Goal: Task Accomplishment & Management: Manage account settings

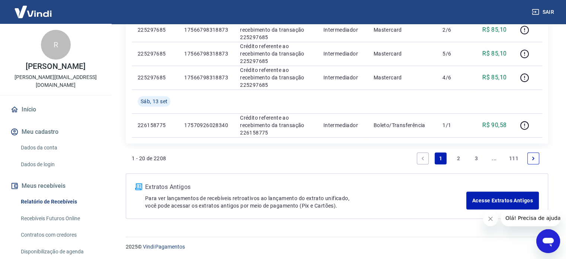
click at [39, 103] on link "Início" at bounding box center [55, 109] width 93 height 16
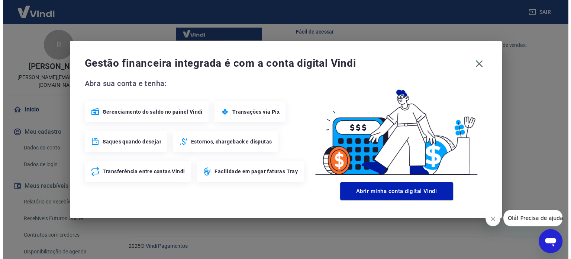
scroll to position [405, 0]
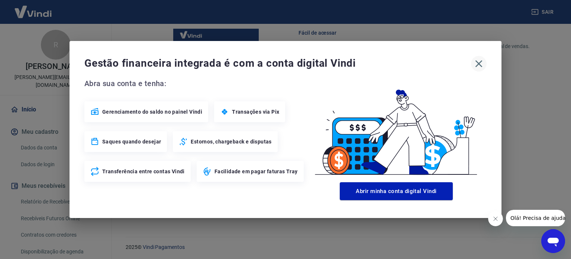
click at [477, 64] on icon "button" at bounding box center [479, 64] width 12 height 12
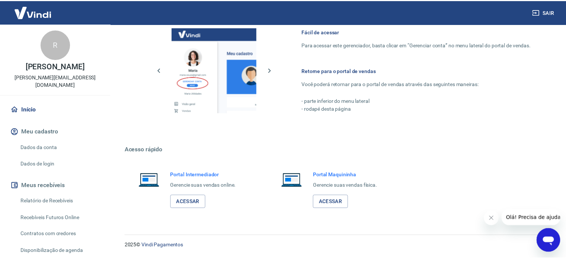
scroll to position [398, 0]
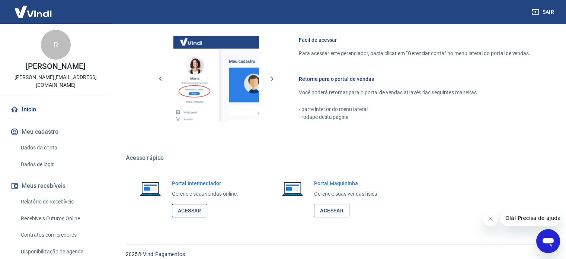
click at [193, 209] on link "Acessar" at bounding box center [189, 210] width 35 height 14
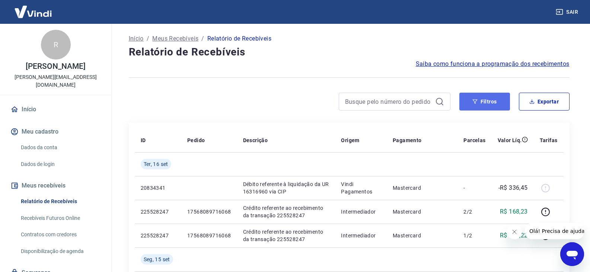
click at [480, 101] on button "Filtros" at bounding box center [484, 102] width 51 height 18
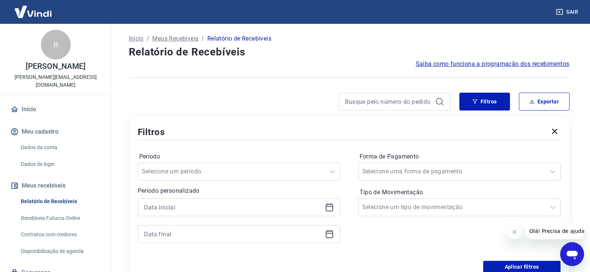
click at [190, 216] on div at bounding box center [239, 220] width 202 height 45
click at [194, 208] on input at bounding box center [233, 207] width 178 height 11
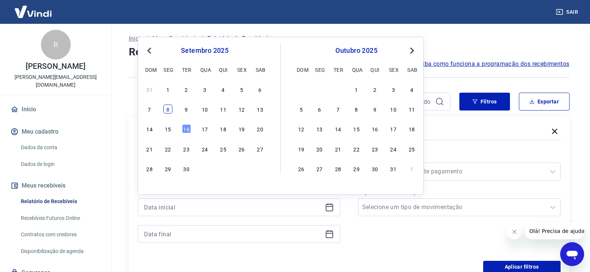
click at [164, 109] on div "8" at bounding box center [167, 109] width 9 height 9
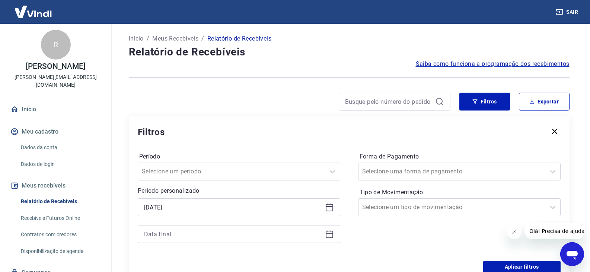
type input "[DATE]"
click at [192, 237] on input at bounding box center [233, 233] width 178 height 11
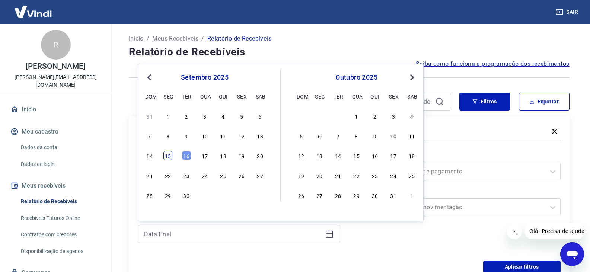
click at [168, 155] on div "15" at bounding box center [167, 155] width 9 height 9
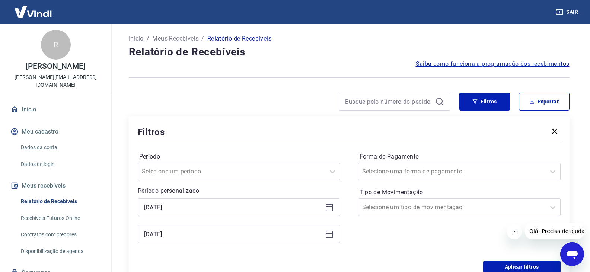
type input "[DATE]"
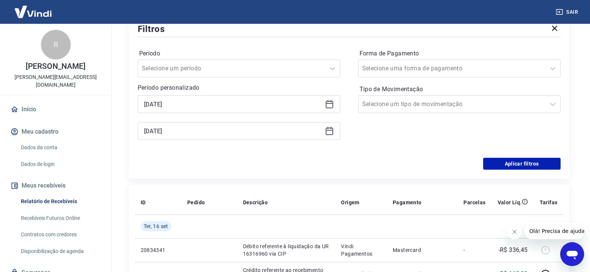
scroll to position [112, 0]
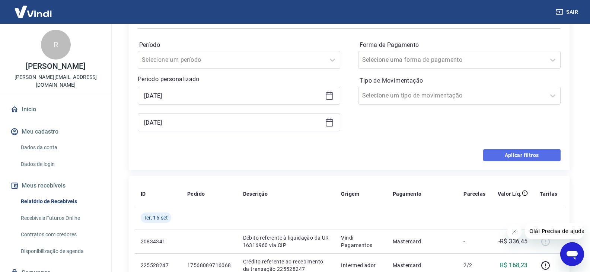
click at [494, 160] on button "Aplicar filtros" at bounding box center [521, 155] width 77 height 12
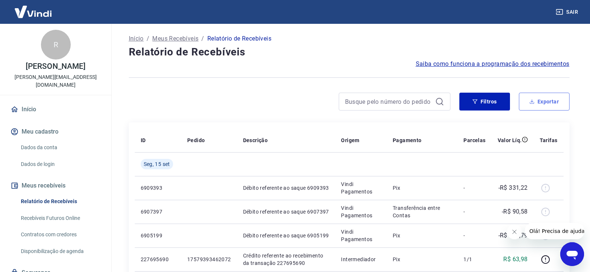
click at [536, 103] on button "Exportar" at bounding box center [544, 102] width 51 height 18
type input "[DATE]"
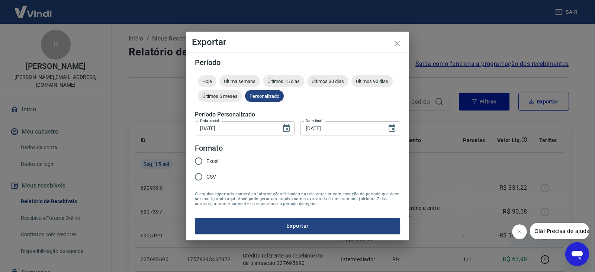
click at [208, 161] on span "Excel" at bounding box center [212, 161] width 12 height 8
click at [206, 161] on input "Excel" at bounding box center [199, 161] width 16 height 16
radio input "true"
click at [296, 227] on button "Exportar" at bounding box center [297, 226] width 205 height 16
